Goal: Information Seeking & Learning: Find contact information

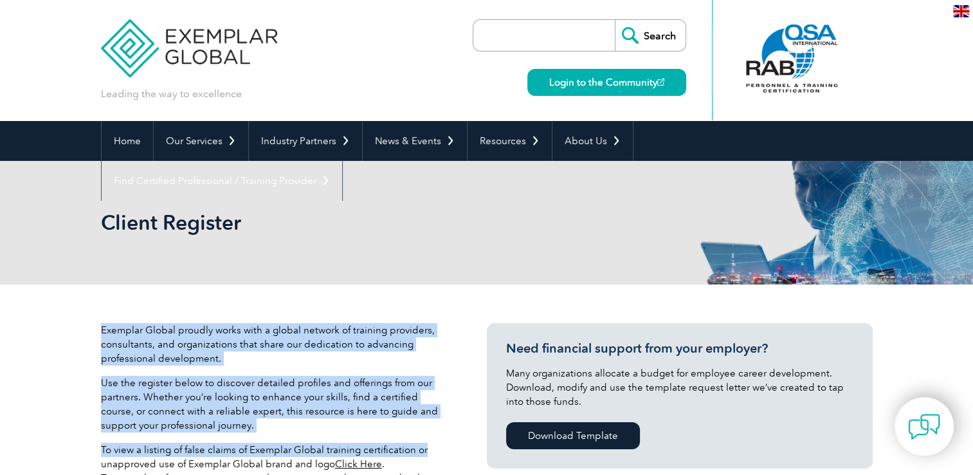
drag, startPoint x: 100, startPoint y: 331, endPoint x: 423, endPoint y: 437, distance: 340.0
click at [423, 437] on div "Exemplar Global proudly works with a global network of training providers, cons…" at bounding box center [274, 416] width 347 height 187
drag, startPoint x: 423, startPoint y: 437, endPoint x: 325, endPoint y: 390, distance: 109.3
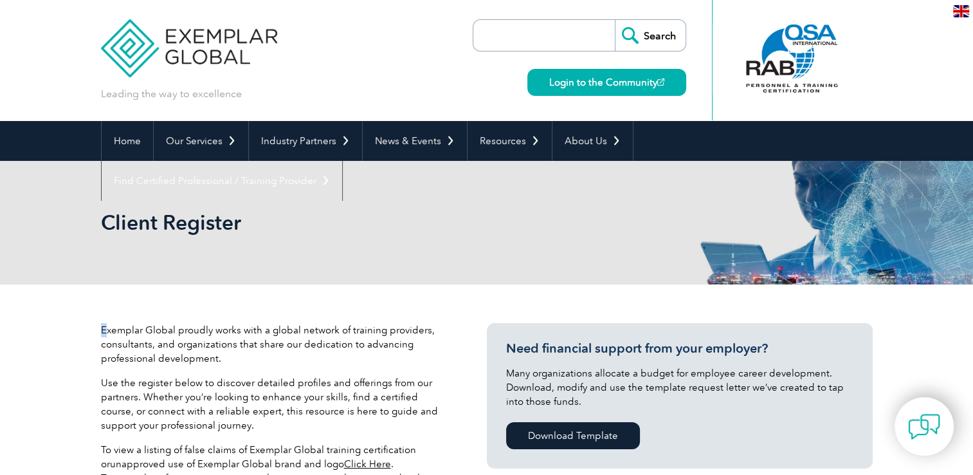
drag, startPoint x: 98, startPoint y: 327, endPoint x: 107, endPoint y: 329, distance: 9.2
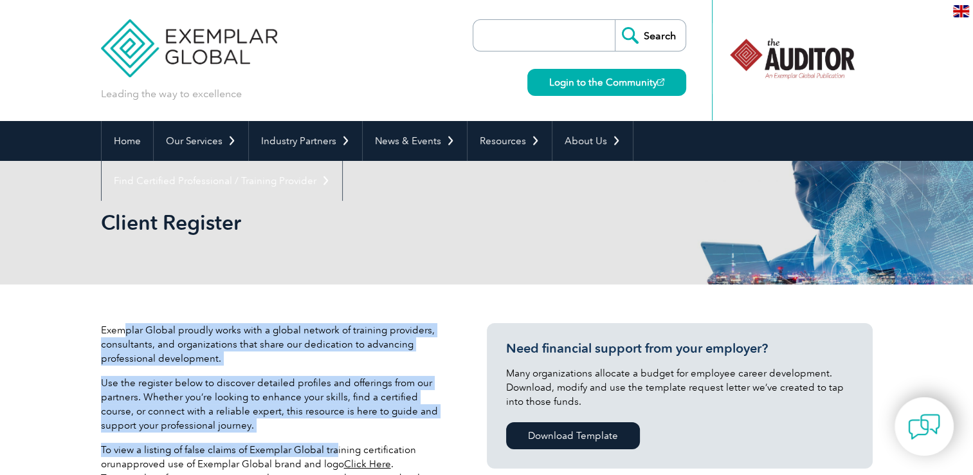
drag, startPoint x: 107, startPoint y: 329, endPoint x: 334, endPoint y: 449, distance: 256.6
click at [334, 449] on div "Exemplar Global proudly works with a global network of training providers, cons…" at bounding box center [274, 416] width 347 height 187
drag, startPoint x: 334, startPoint y: 449, endPoint x: 314, endPoint y: 400, distance: 52.5
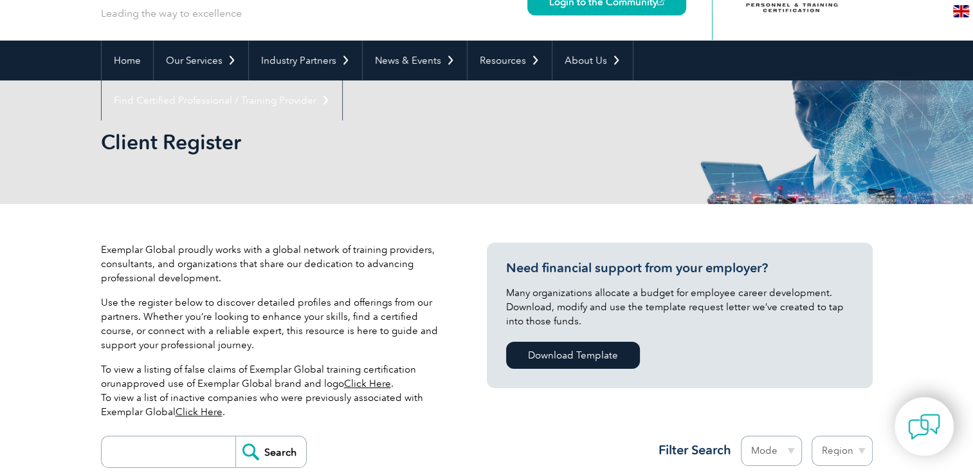
scroll to position [129, 0]
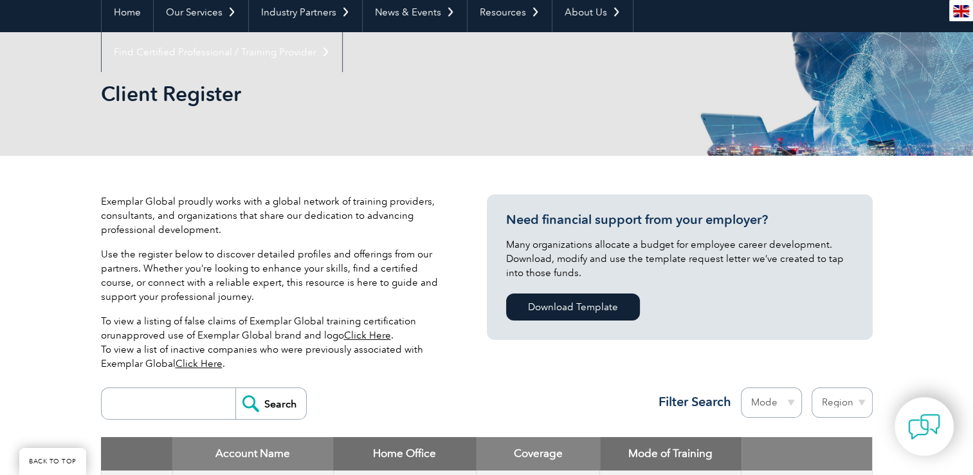
click at [212, 364] on link "Click Here" at bounding box center [199, 364] width 47 height 12
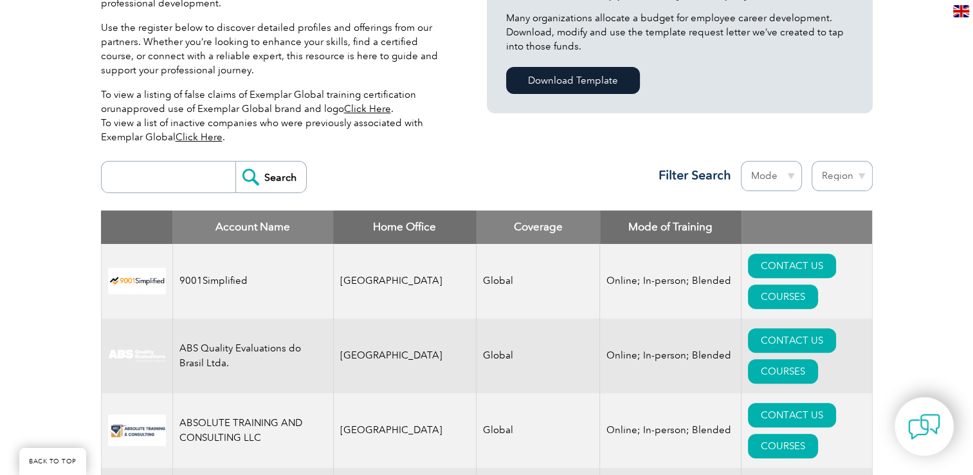
scroll to position [332, 0]
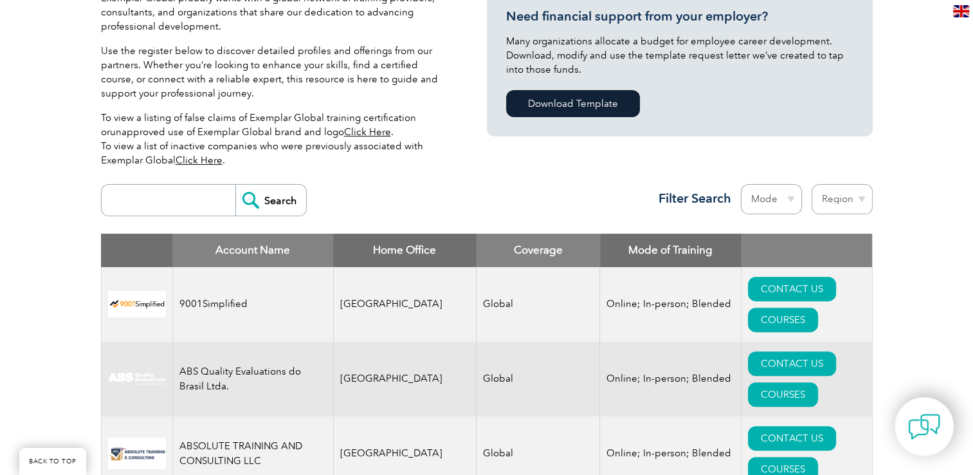
click at [159, 206] on input "search" at bounding box center [171, 200] width 127 height 31
type input "ش"
type input "acc"
click at [282, 192] on input "Search" at bounding box center [270, 200] width 71 height 31
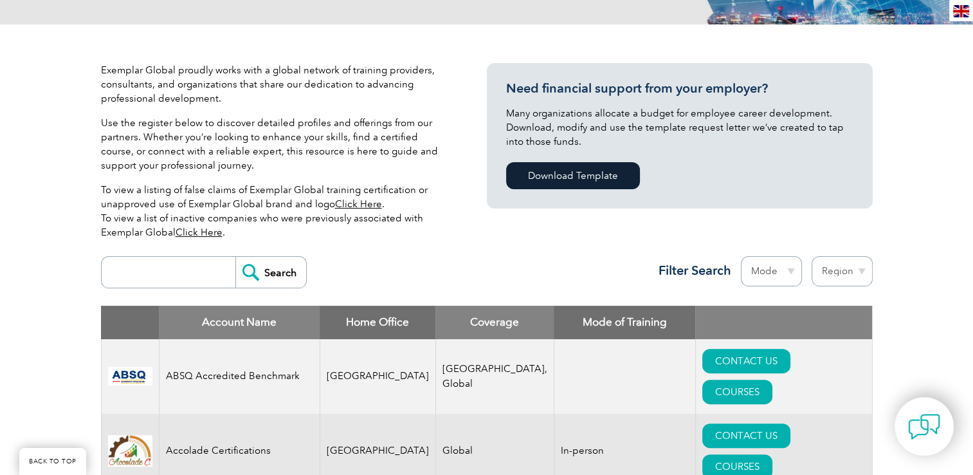
scroll to position [257, 0]
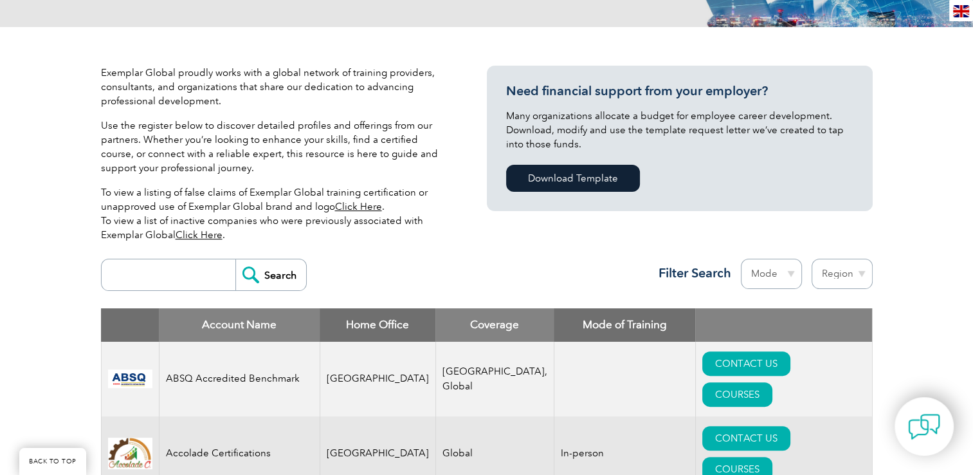
click at [170, 284] on input "search" at bounding box center [171, 274] width 127 height 31
type input "accbs"
click at [282, 278] on input "Search" at bounding box center [270, 274] width 71 height 31
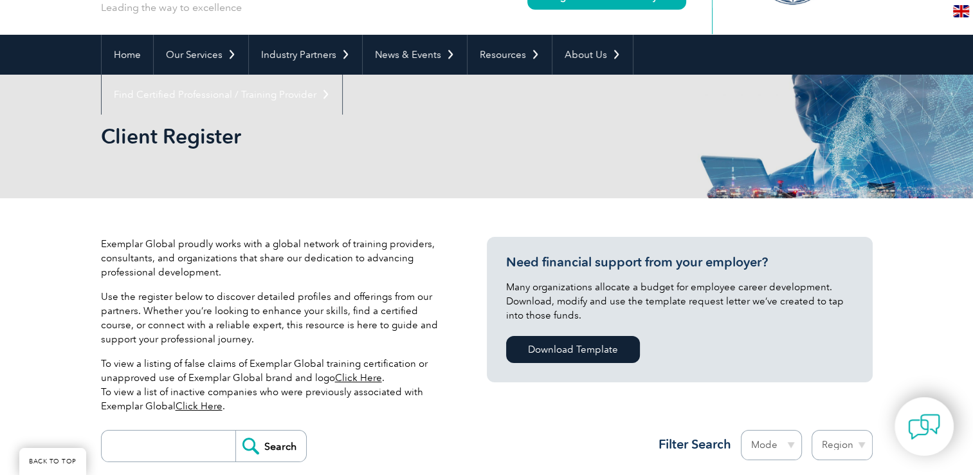
scroll to position [257, 0]
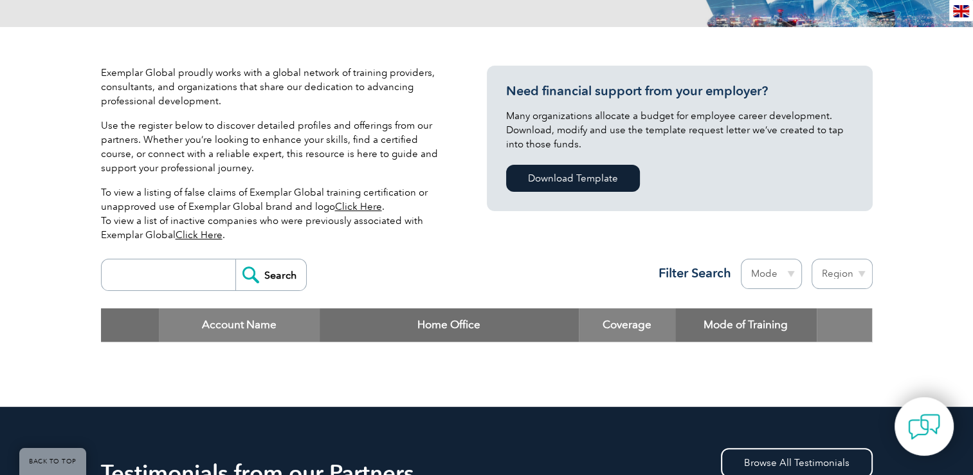
click at [184, 273] on input "search" at bounding box center [171, 274] width 127 height 31
click at [336, 251] on div "Exemplar Global proudly works with a global network of training providers, cons…" at bounding box center [274, 159] width 347 height 187
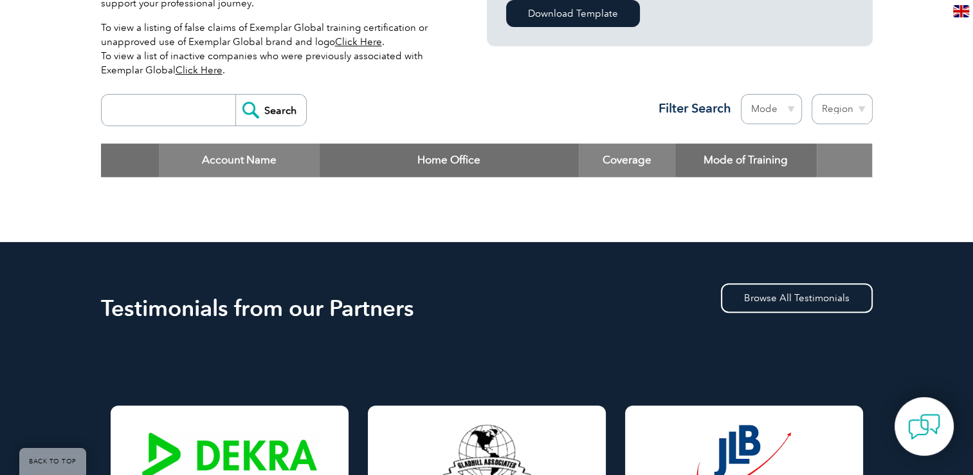
scroll to position [309, 0]
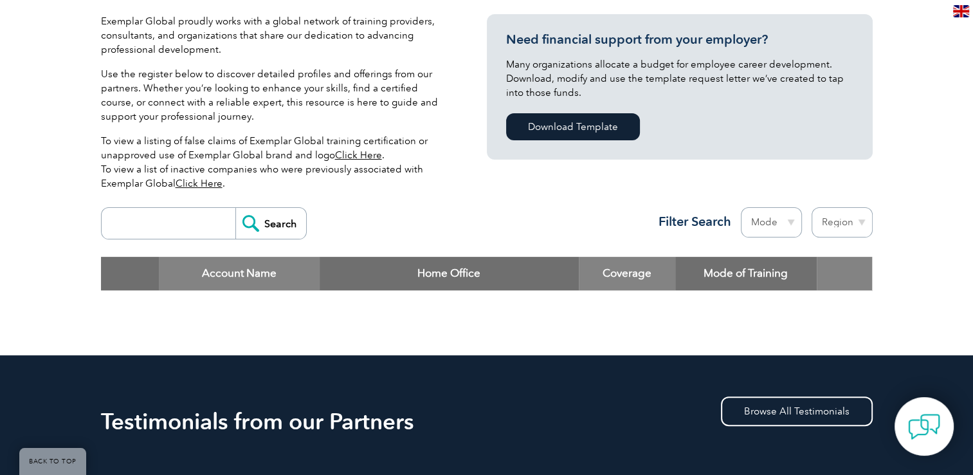
click at [173, 230] on input "search" at bounding box center [171, 223] width 127 height 31
type input "arabia"
click at [265, 228] on input "Search" at bounding box center [270, 223] width 71 height 31
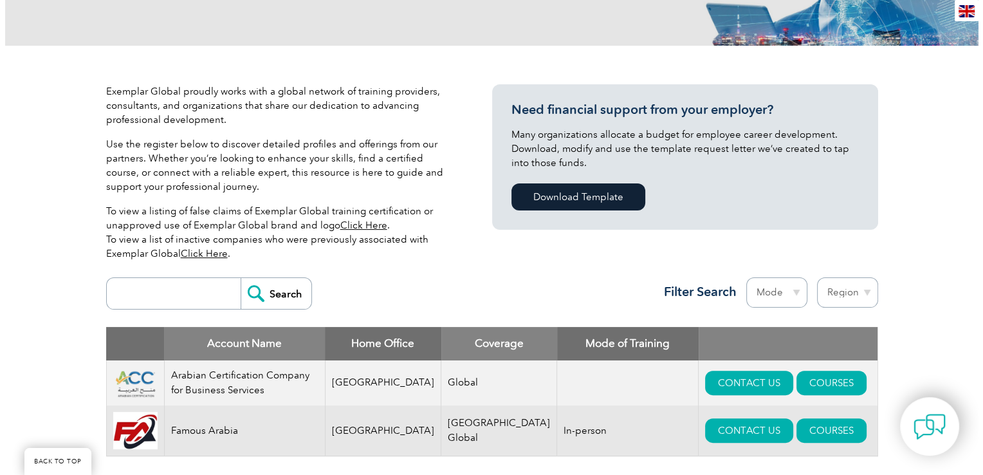
scroll to position [322, 0]
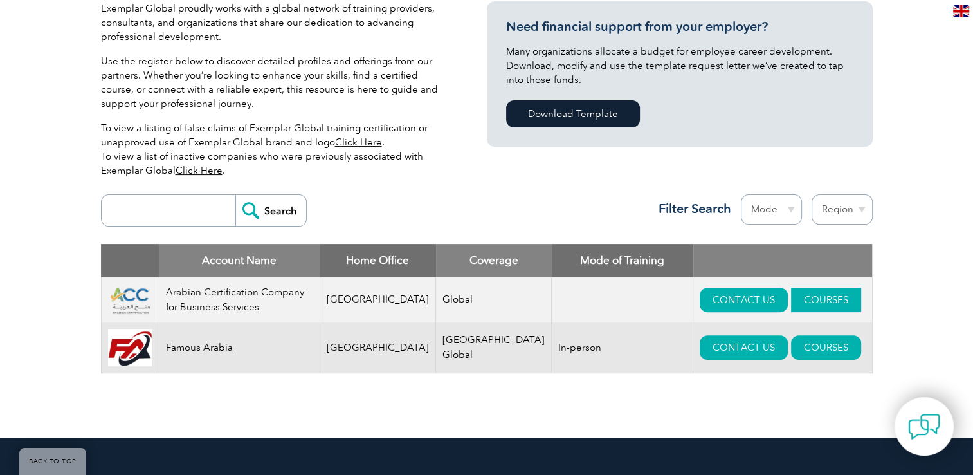
click at [814, 304] on link "COURSES" at bounding box center [826, 299] width 70 height 24
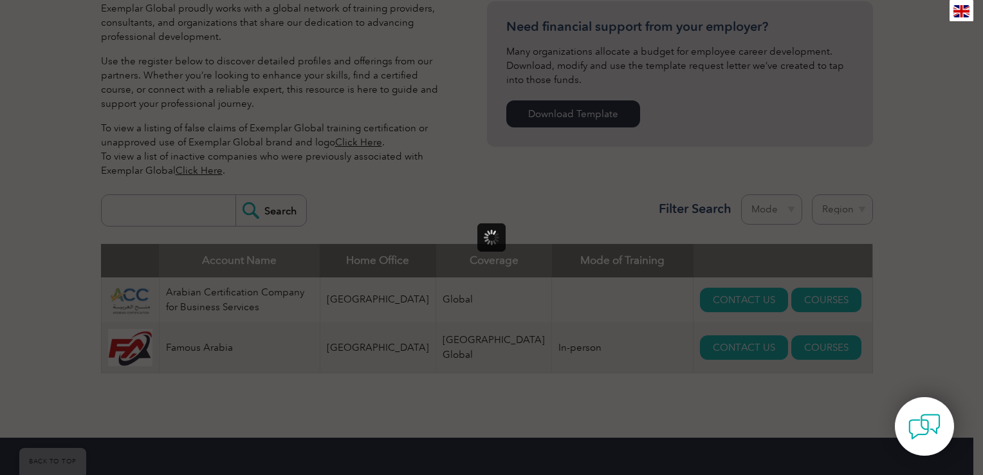
scroll to position [0, 0]
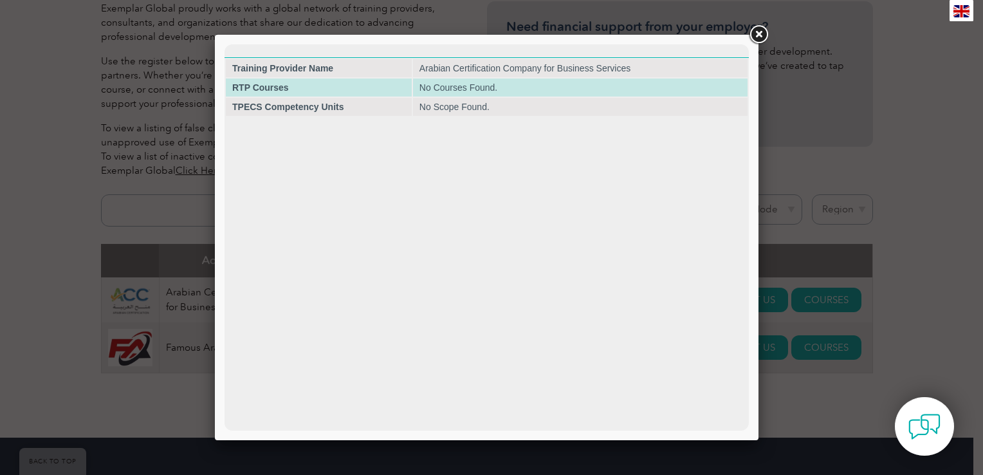
click at [440, 94] on td "No Courses Found." at bounding box center [580, 87] width 334 height 18
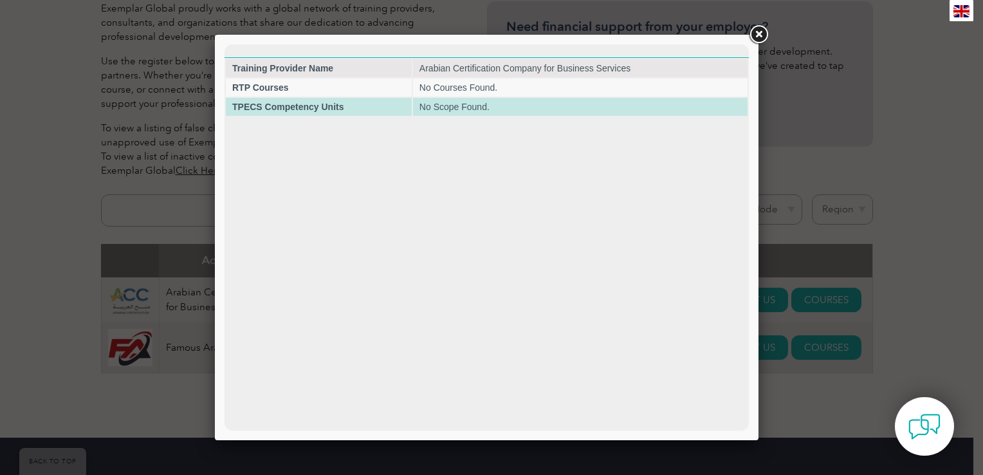
click at [326, 109] on strong "TPECS Competency Units" at bounding box center [287, 107] width 111 height 10
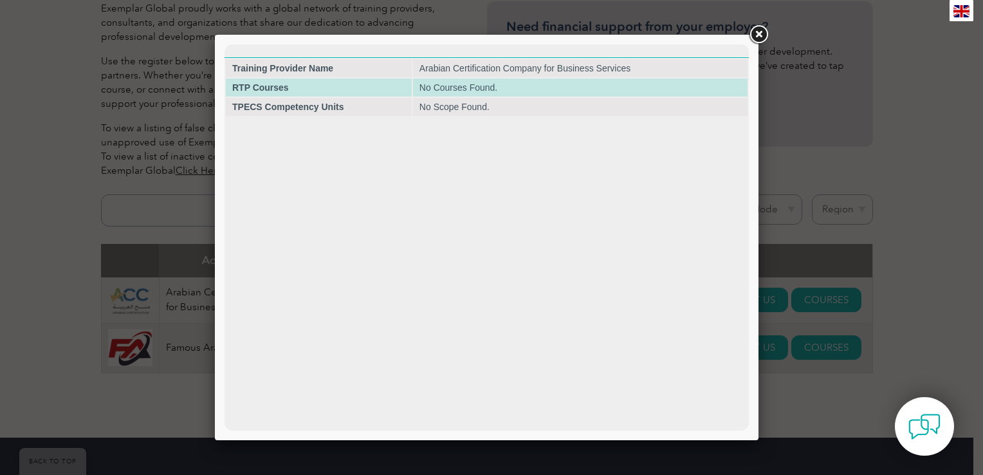
click at [313, 87] on td "RTP Courses" at bounding box center [319, 87] width 186 height 18
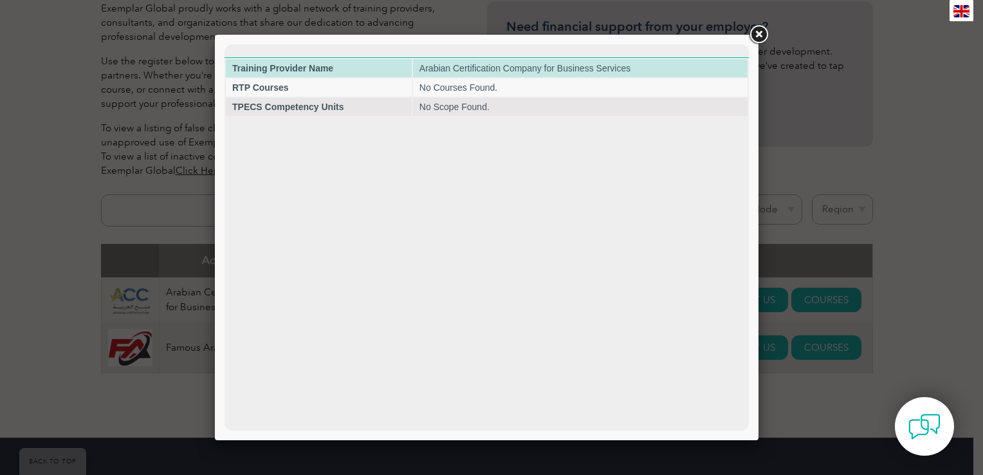
click at [327, 71] on strong "Training Provider Name" at bounding box center [282, 68] width 101 height 10
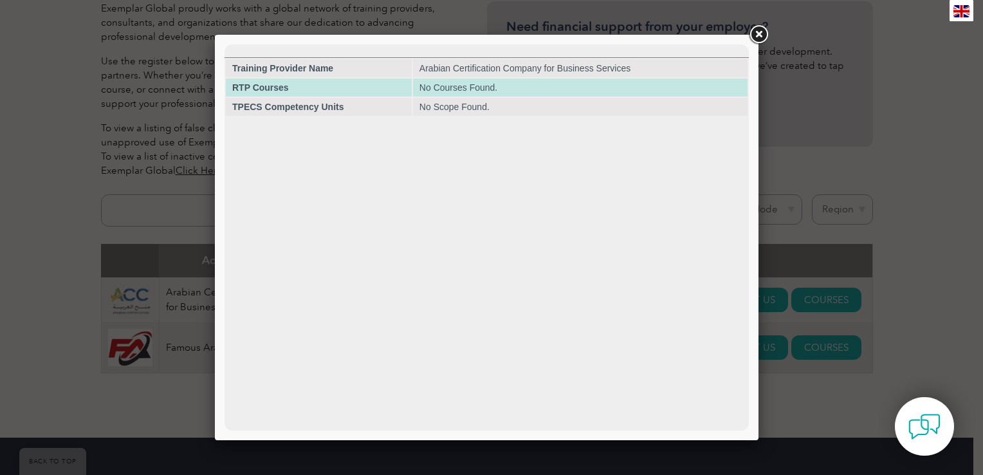
click at [338, 87] on td "RTP Courses" at bounding box center [319, 87] width 186 height 18
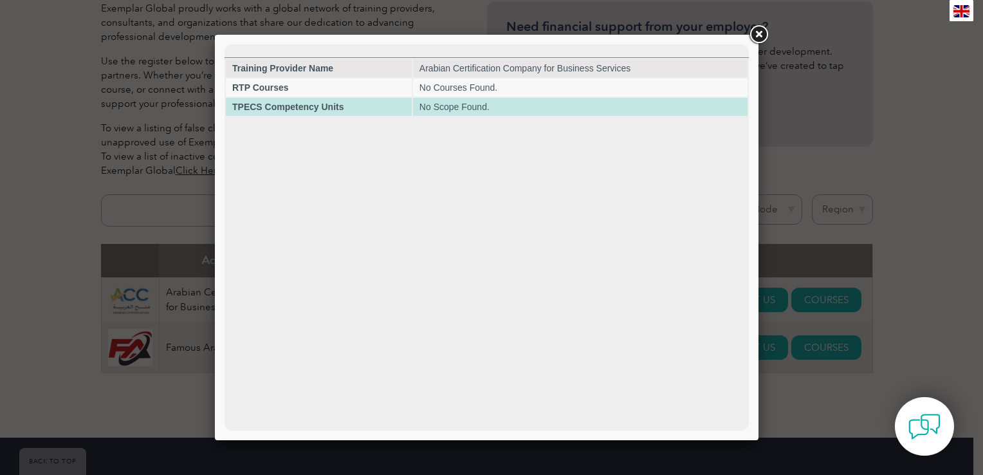
click at [338, 103] on strong "TPECS Competency Units" at bounding box center [287, 107] width 111 height 10
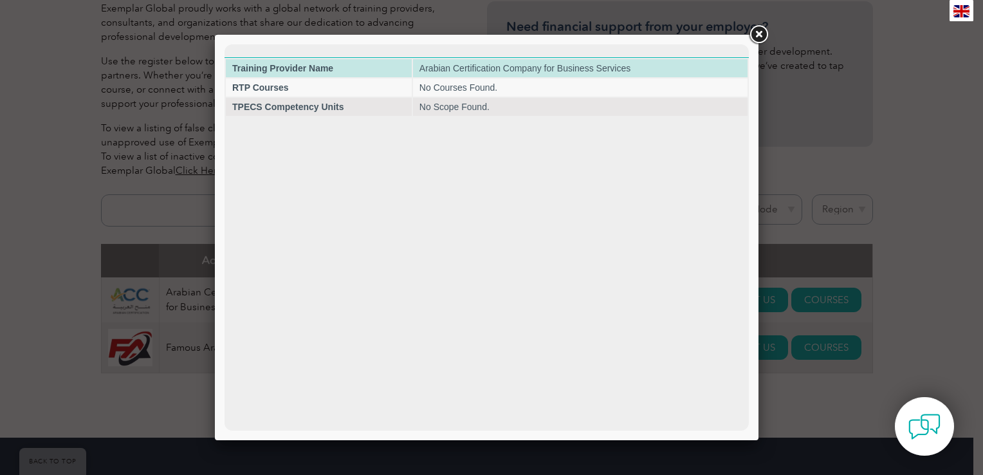
click at [330, 76] on td "Training Provider Name" at bounding box center [319, 68] width 186 height 18
click at [330, 71] on strong "Training Provider Name" at bounding box center [282, 68] width 101 height 10
click at [332, 71] on strong "Training Provider Name" at bounding box center [282, 68] width 101 height 10
click at [448, 66] on td "Arabian Certification Company for Business Services" at bounding box center [580, 68] width 334 height 18
copy td "n"
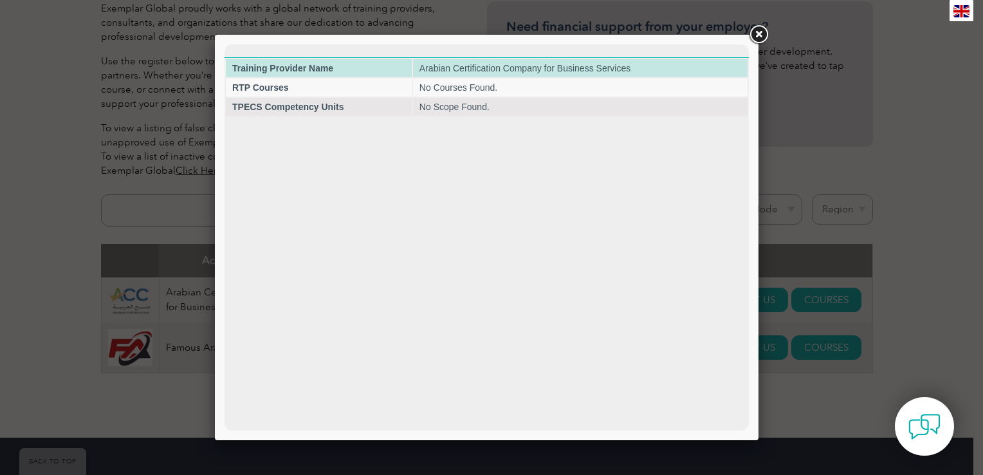
click at [617, 68] on td "Arabian Certification Company for Business Services" at bounding box center [580, 68] width 334 height 18
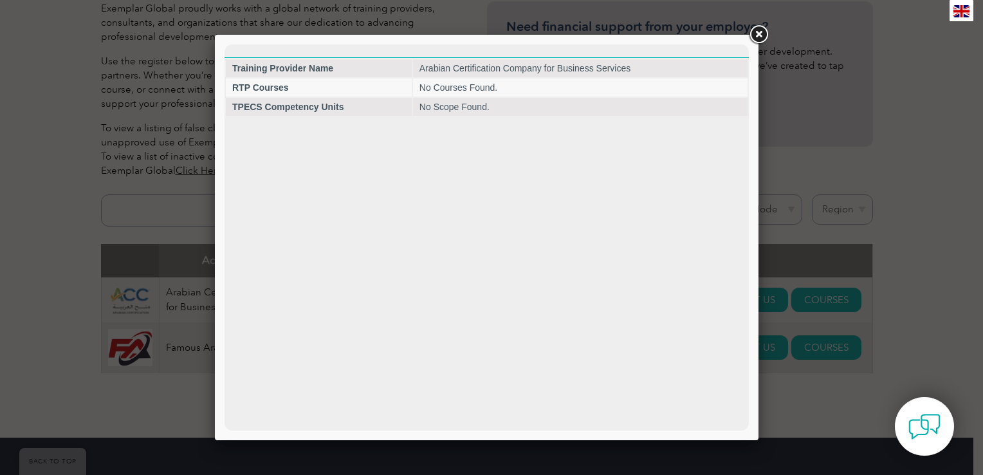
click at [576, 117] on html "Training Provider Name Arabian Certification Company for Business Services RTP …" at bounding box center [486, 80] width 524 height 73
click at [765, 34] on link at bounding box center [758, 34] width 23 height 23
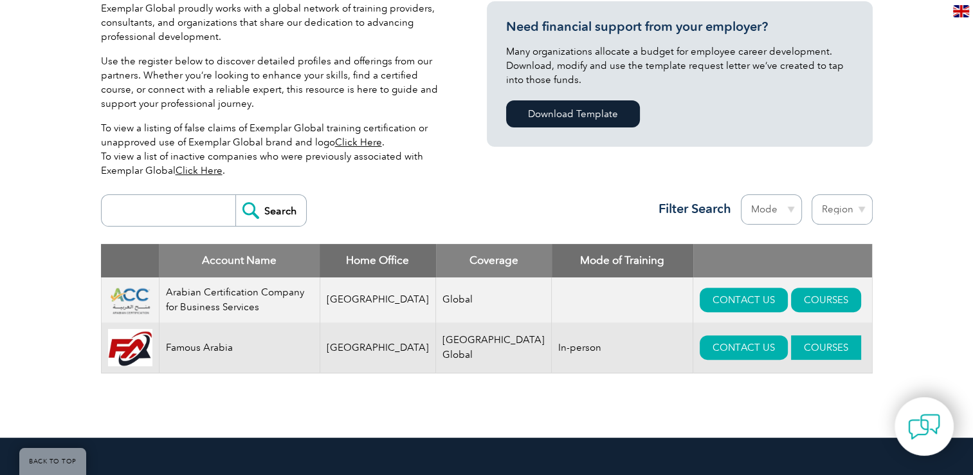
click at [797, 352] on link "COURSES" at bounding box center [826, 347] width 70 height 24
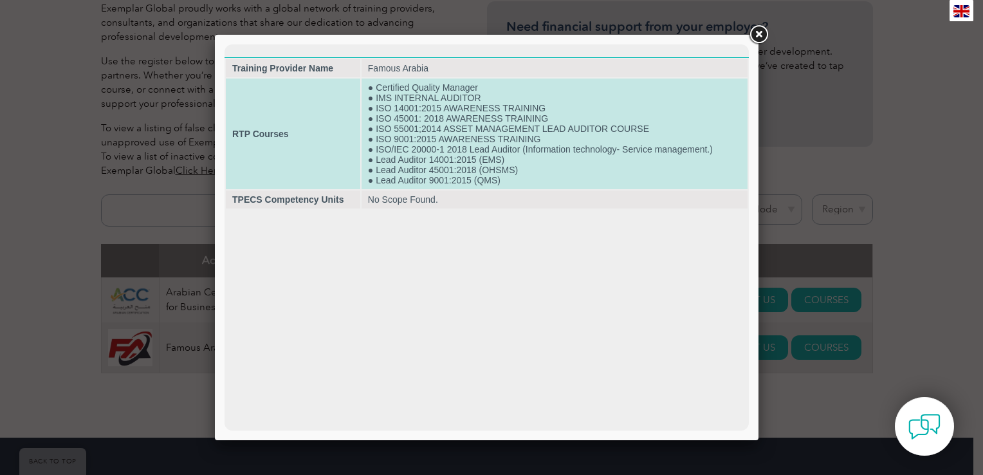
click at [430, 116] on td "● Certified Quality Manager ● IMS INTERNAL AUDITOR ● ISO 14001:2015 AWARENESS T…" at bounding box center [554, 133] width 386 height 111
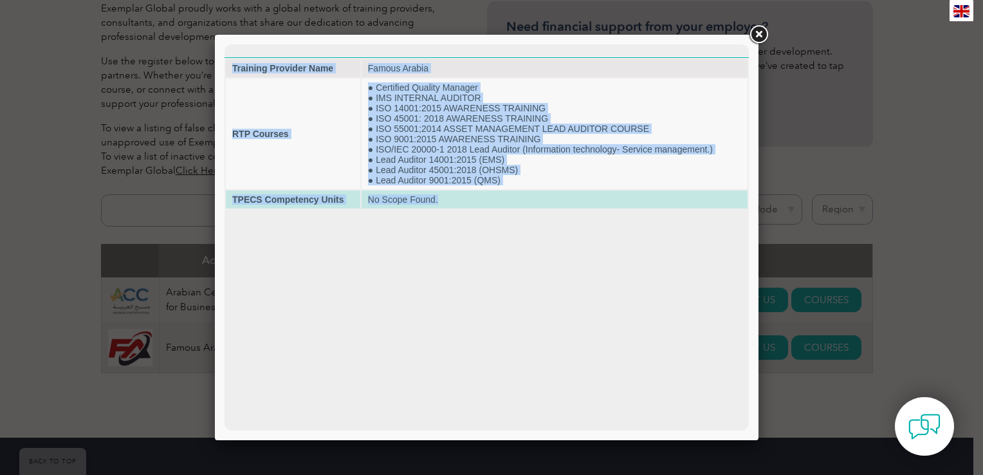
click at [443, 210] on html "Training Provider Name Famous Arabia RTP Courses ● Certified Quality Manager ● …" at bounding box center [486, 126] width 524 height 165
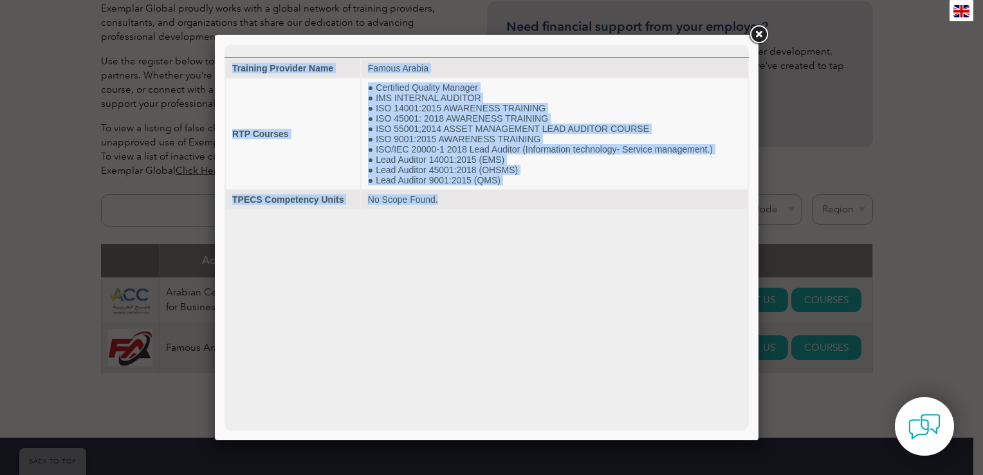
click at [445, 210] on html "Training Provider Name Famous Arabia RTP Courses ● Certified Quality Manager ● …" at bounding box center [486, 126] width 524 height 165
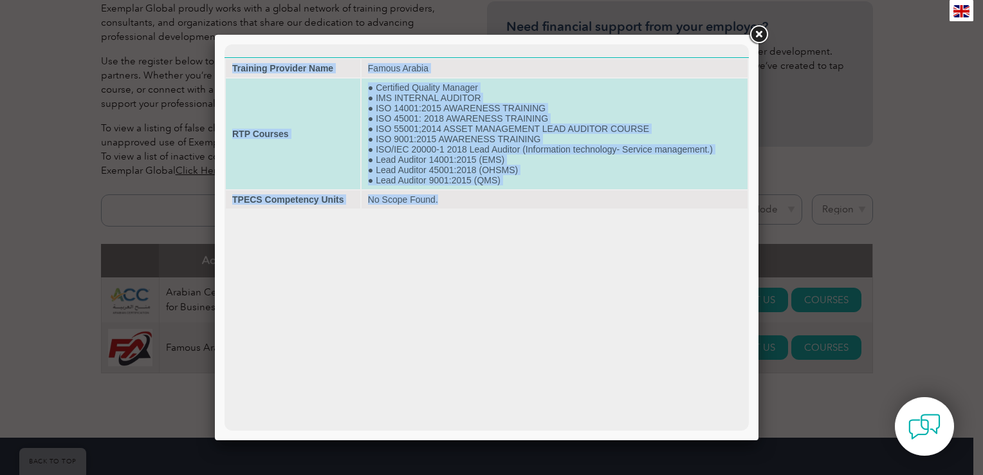
click at [441, 132] on td "● Certified Quality Manager ● IMS INTERNAL AUDITOR ● ISO 14001:2015 AWARENESS T…" at bounding box center [554, 133] width 386 height 111
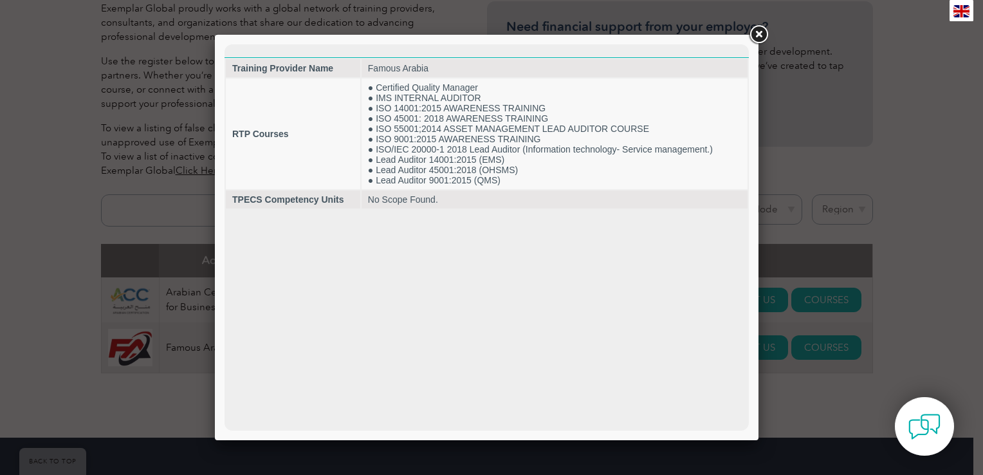
click at [762, 36] on link at bounding box center [758, 34] width 23 height 23
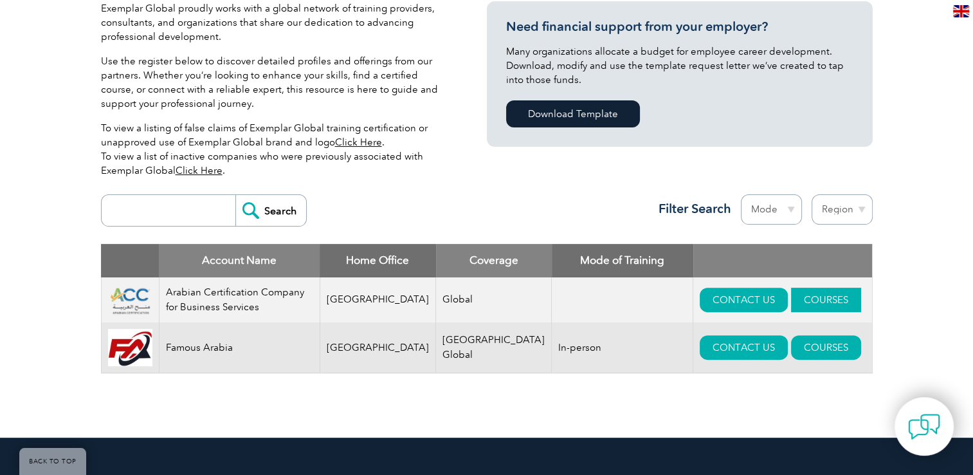
click at [792, 306] on link "COURSES" at bounding box center [826, 299] width 70 height 24
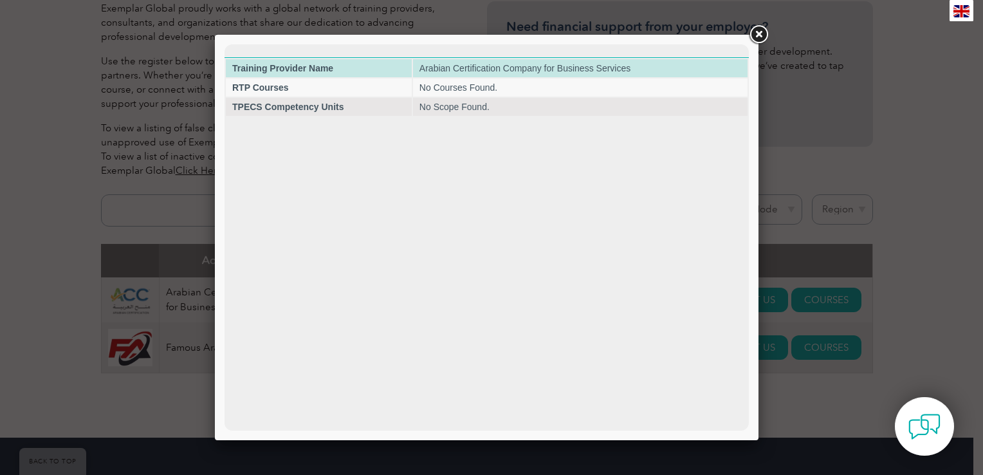
click at [599, 73] on td "Arabian Certification Company for Business Services" at bounding box center [580, 68] width 334 height 18
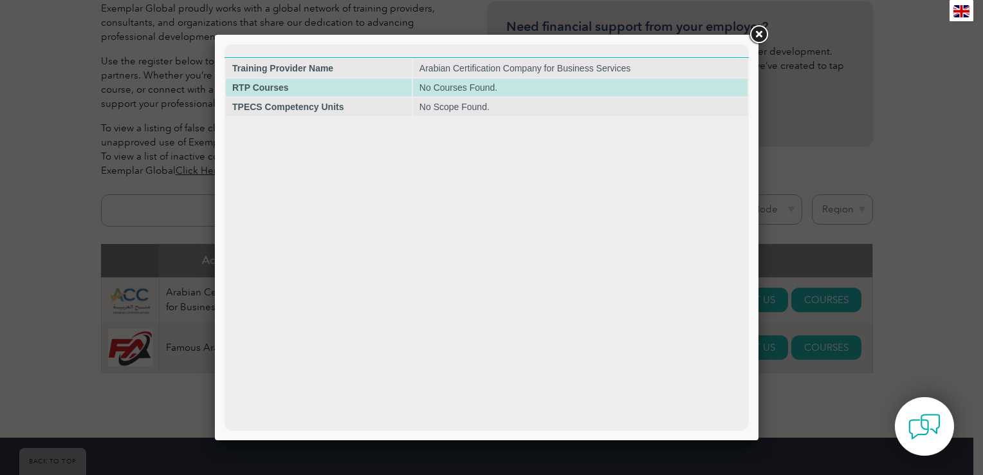
click at [731, 93] on td "No Courses Found." at bounding box center [580, 87] width 334 height 18
click at [733, 93] on td "No Courses Found." at bounding box center [580, 87] width 334 height 18
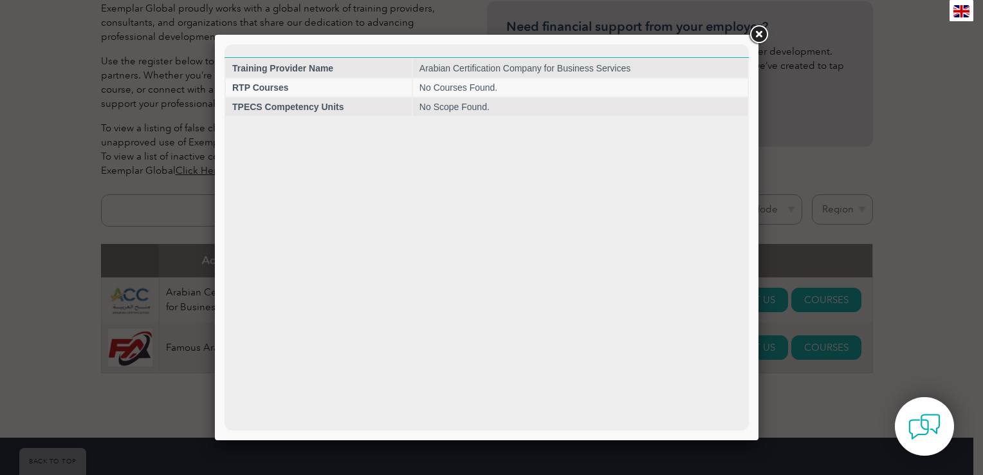
click at [759, 37] on link at bounding box center [758, 34] width 23 height 23
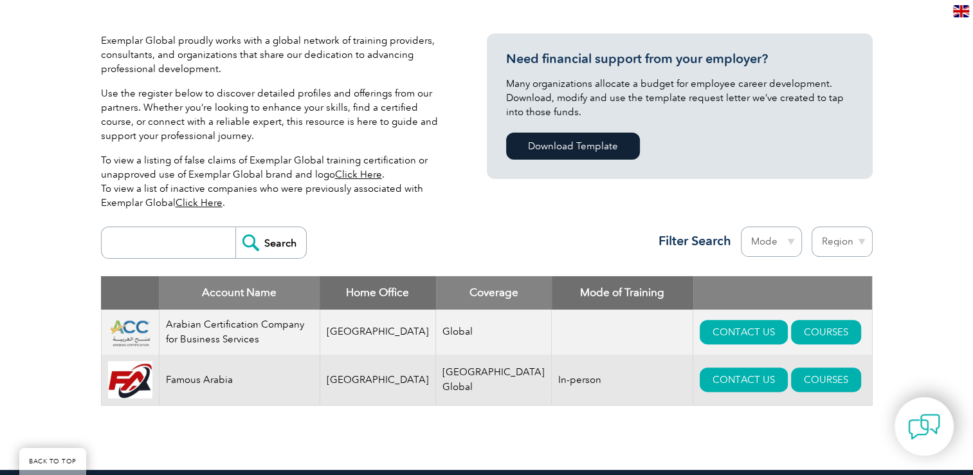
scroll to position [322, 0]
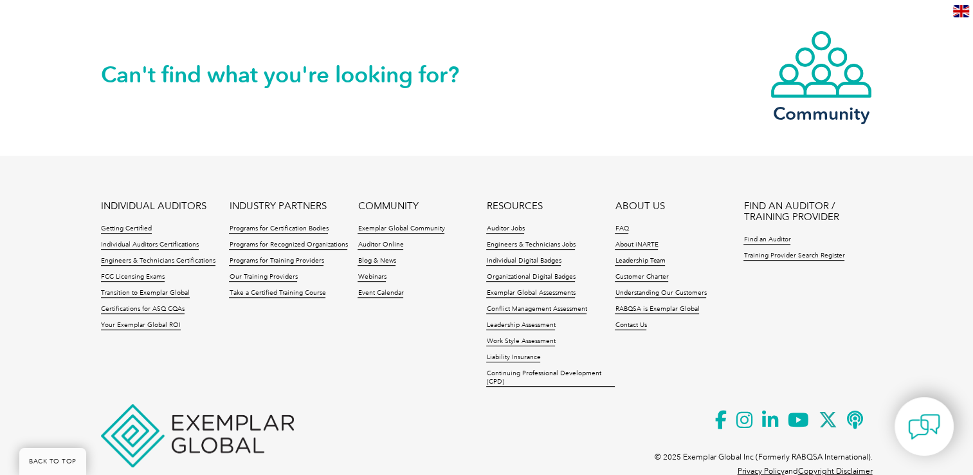
scroll to position [468, 0]
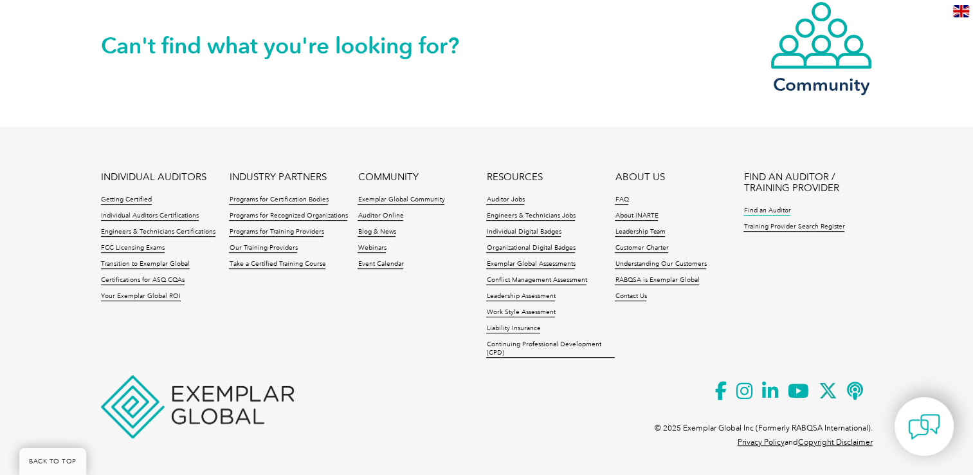
click at [763, 210] on link "Find an Auditor" at bounding box center [766, 210] width 47 height 9
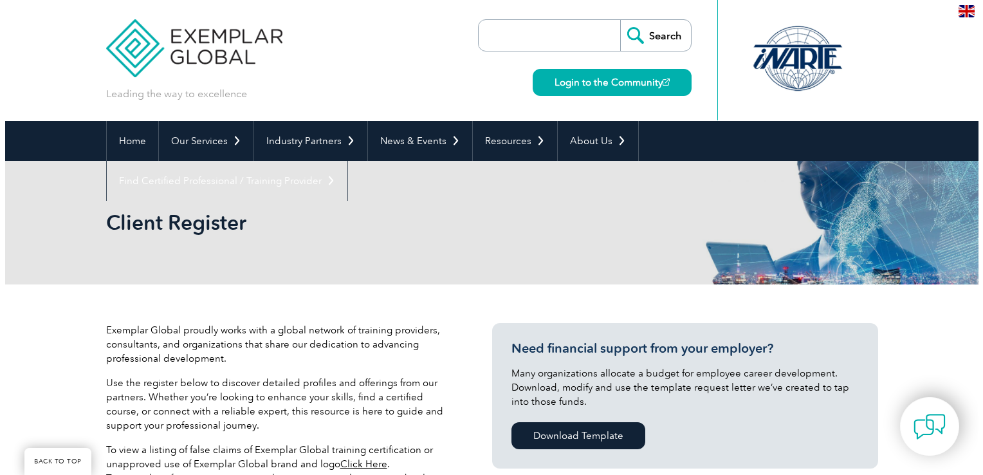
scroll to position [322, 0]
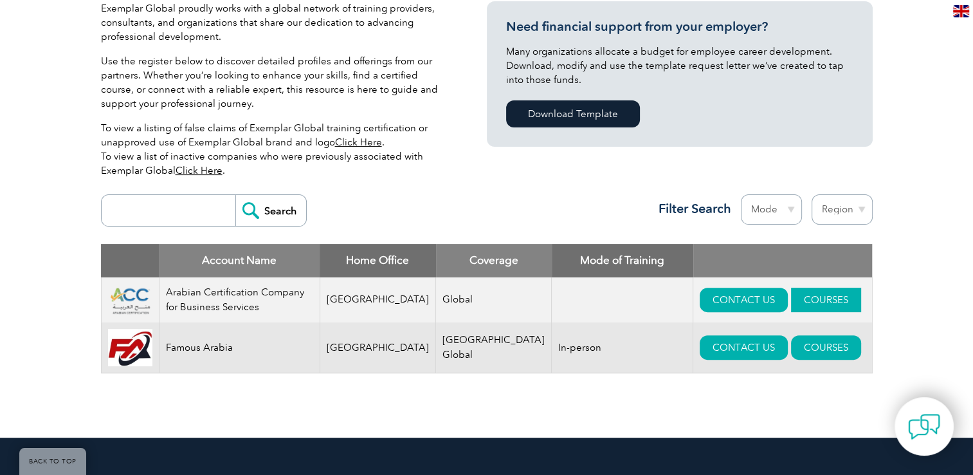
click at [800, 296] on link "COURSES" at bounding box center [826, 299] width 70 height 24
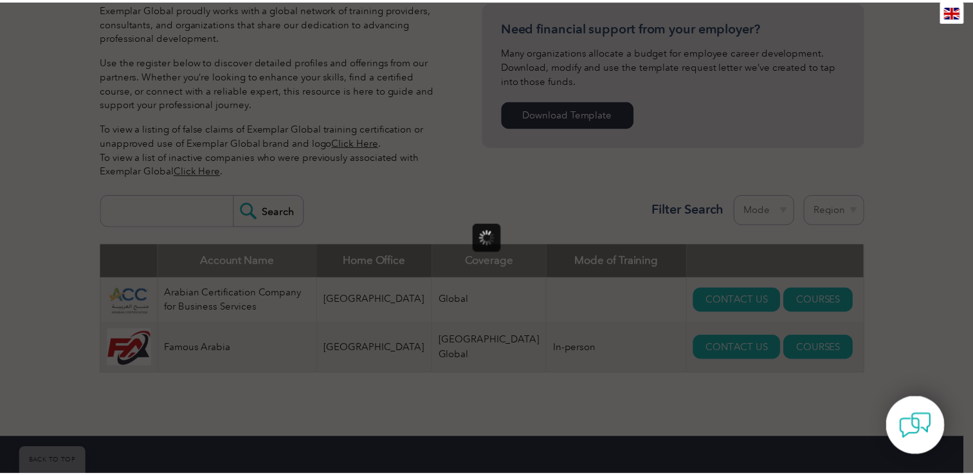
scroll to position [0, 0]
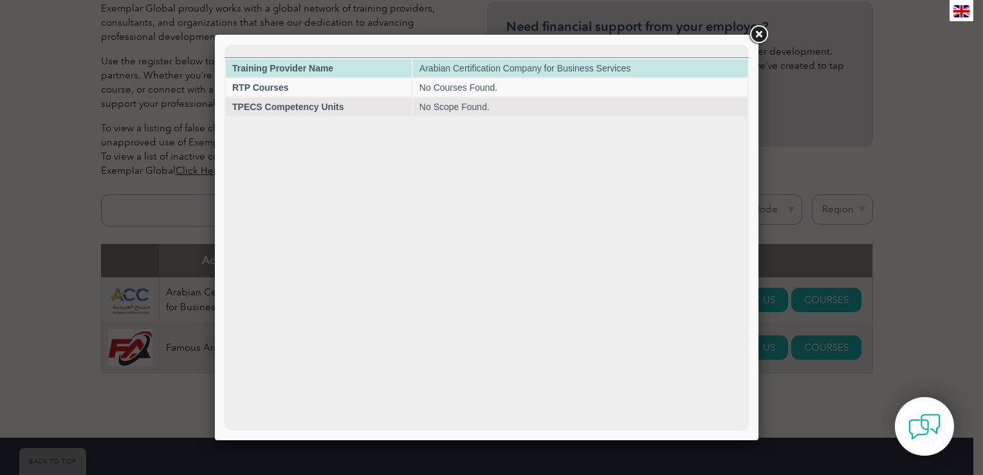
click at [481, 76] on td "Arabian Certification Company for Business Services" at bounding box center [580, 68] width 334 height 18
click at [482, 71] on td "Arabian Certification Company for Business Services" at bounding box center [580, 68] width 334 height 18
click at [485, 70] on td "Arabian Certification Company for Business Services" at bounding box center [580, 68] width 334 height 18
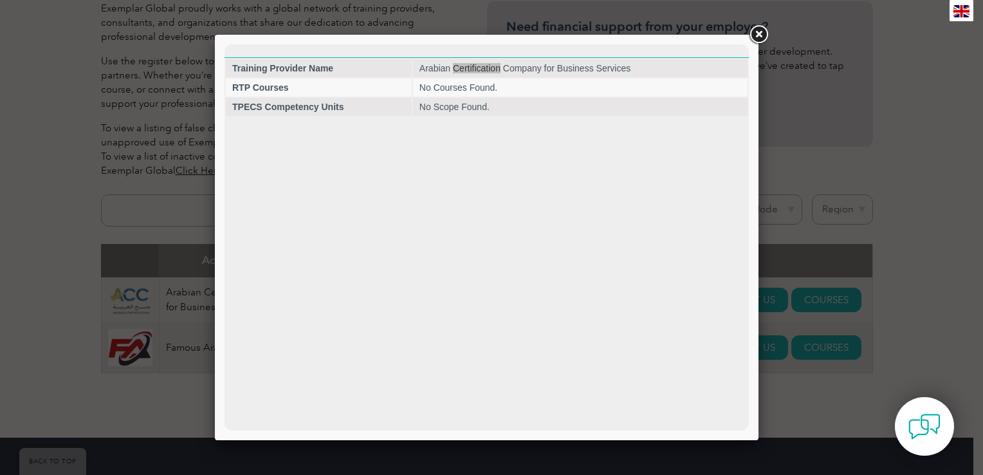
click at [754, 28] on link at bounding box center [758, 34] width 23 height 23
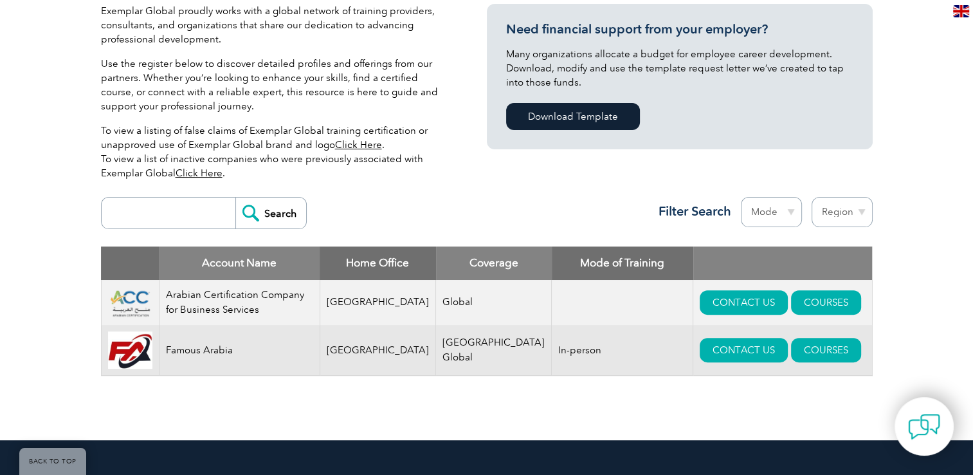
scroll to position [322, 0]
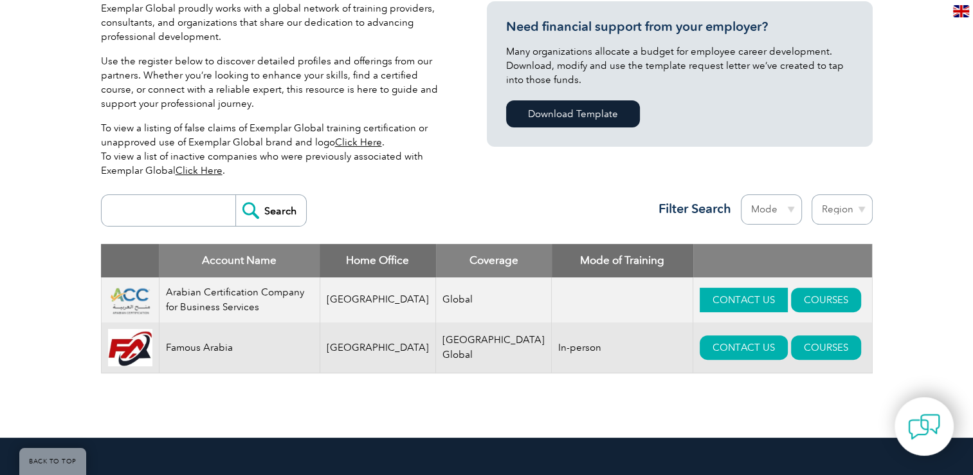
click at [704, 304] on link "CONTACT US" at bounding box center [744, 299] width 88 height 24
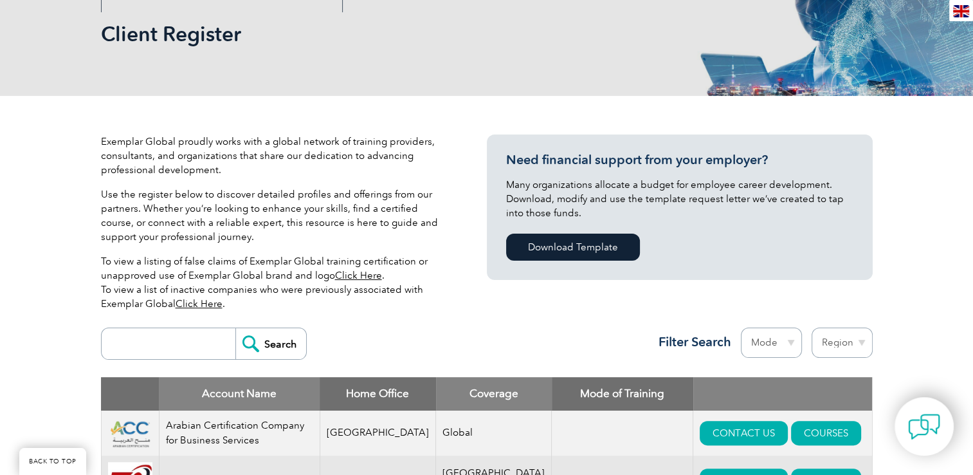
scroll to position [193, 0]
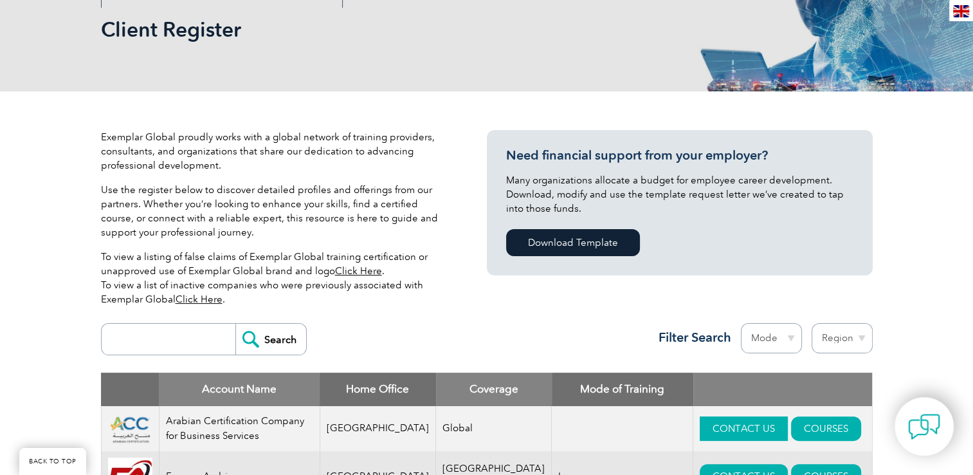
click at [700, 433] on link "CONTACT US" at bounding box center [744, 428] width 88 height 24
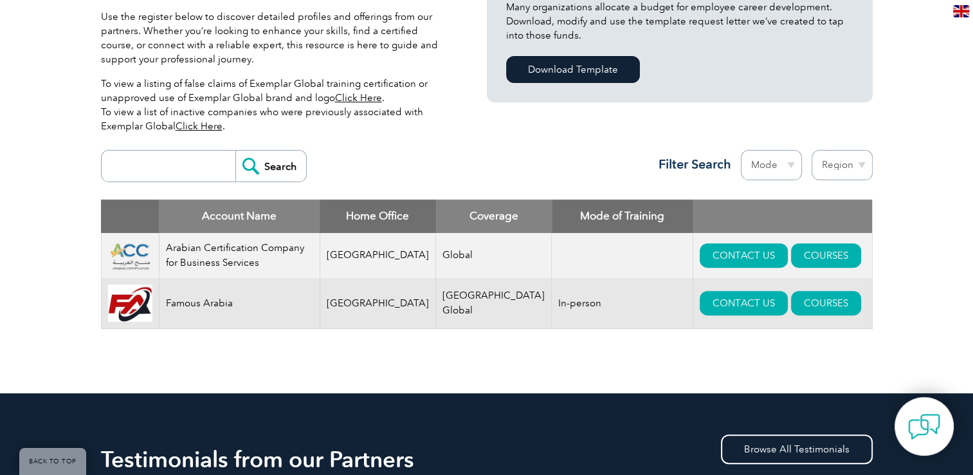
scroll to position [372, 0]
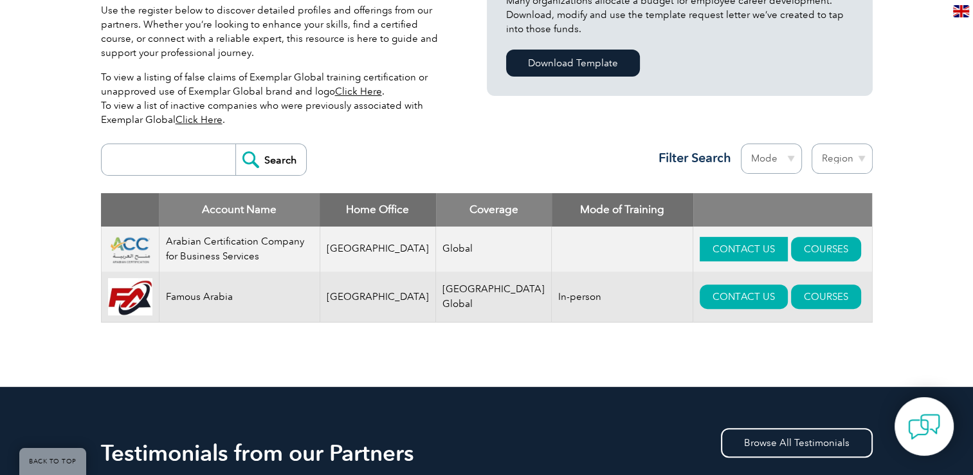
click at [700, 254] on link "CONTACT US" at bounding box center [744, 249] width 88 height 24
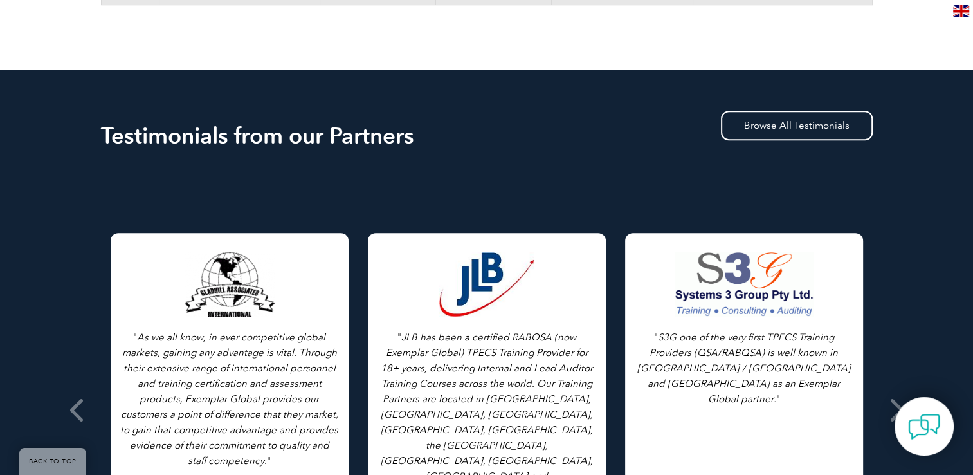
scroll to position [965, 0]
